Goal: Information Seeking & Learning: Check status

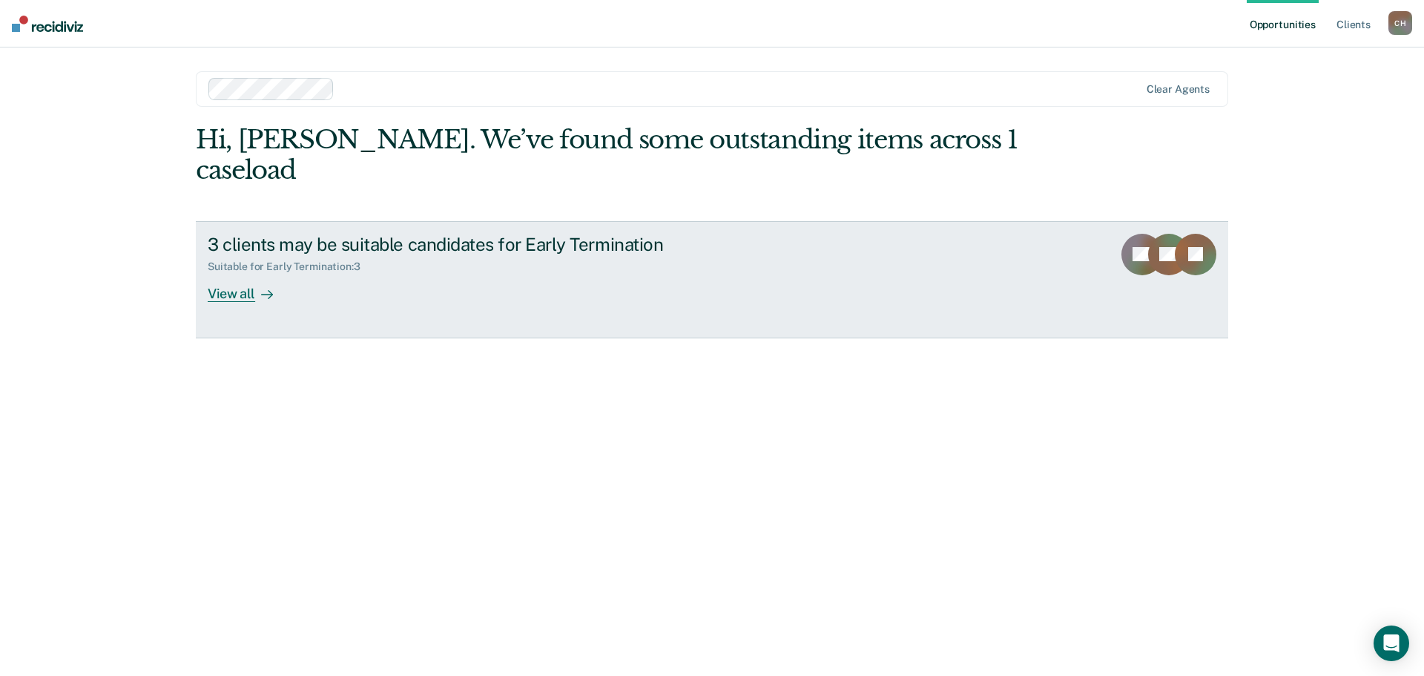
click at [246, 300] on div "View all" at bounding box center [249, 287] width 83 height 29
